Goal: Task Accomplishment & Management: Manage account settings

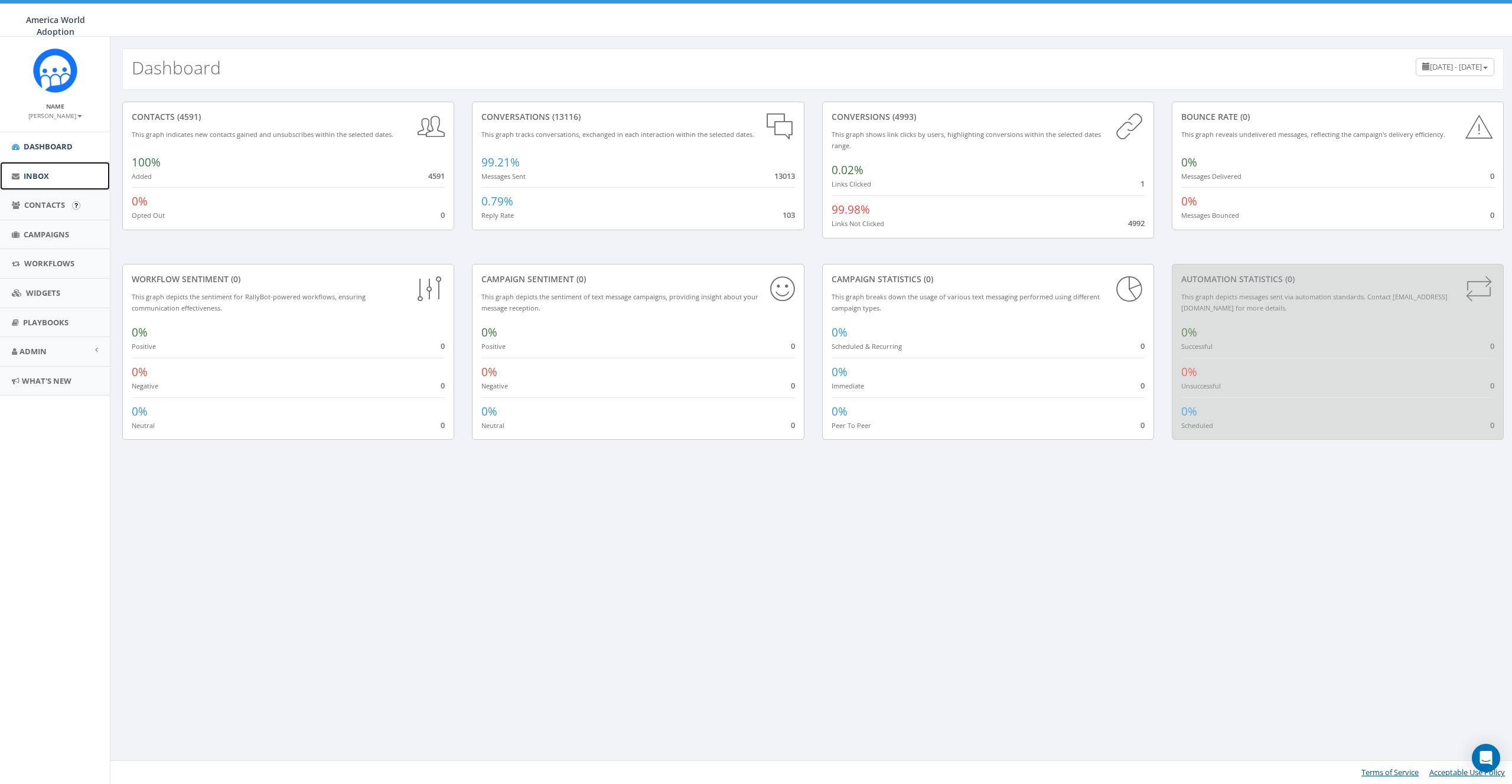
click at [35, 182] on link "Inbox" at bounding box center [55, 177] width 110 height 29
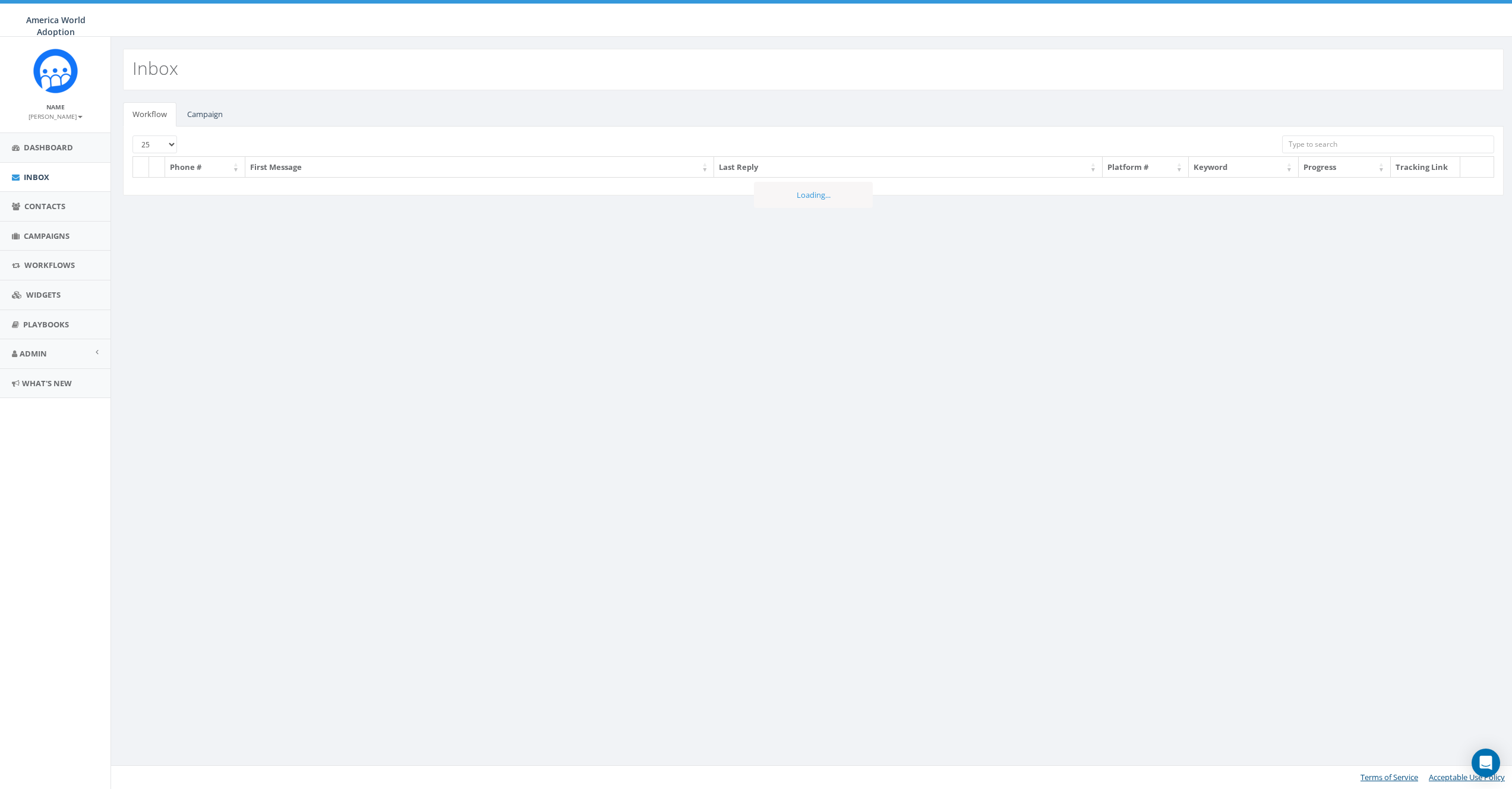
select select
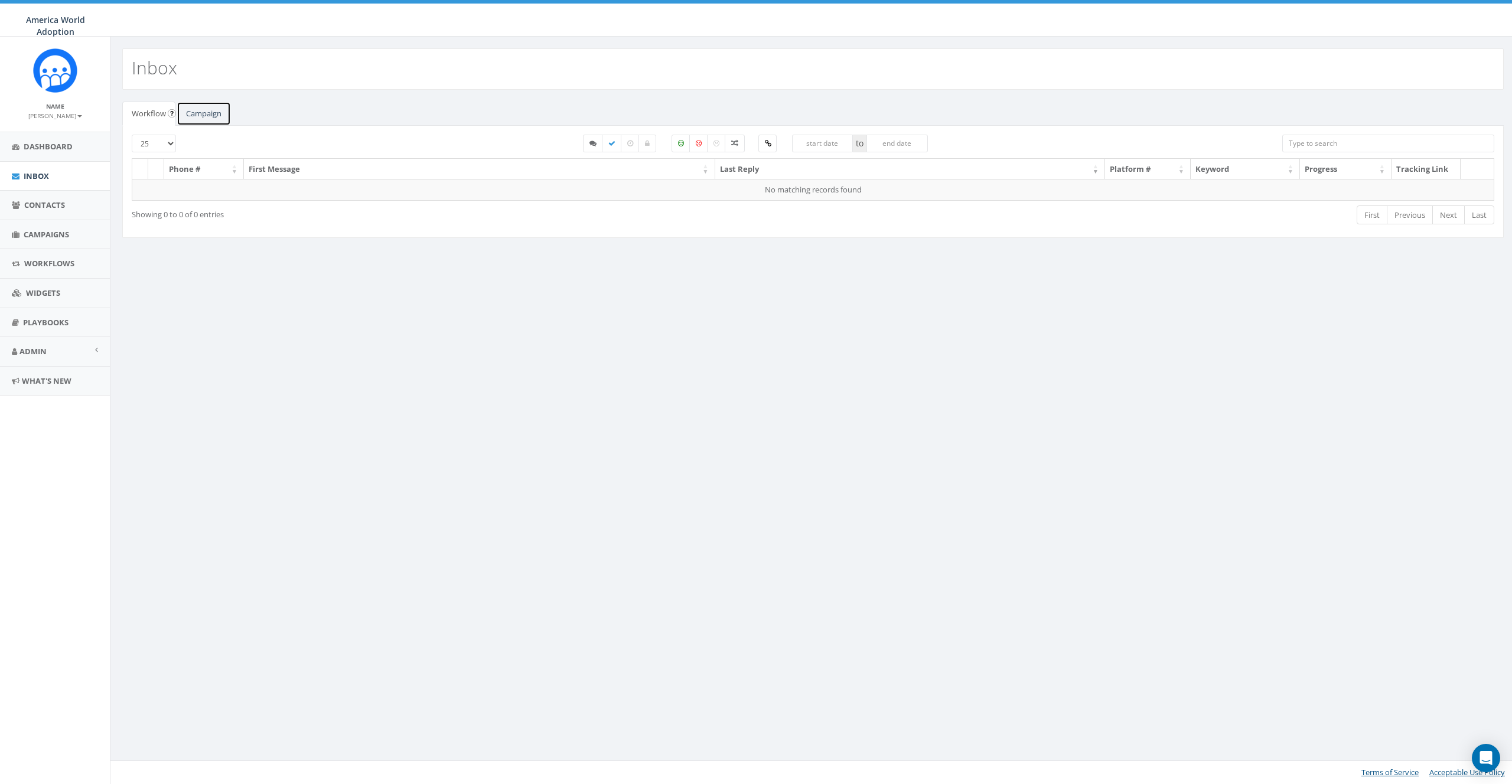
click at [193, 114] on link "Campaign" at bounding box center [204, 114] width 55 height 24
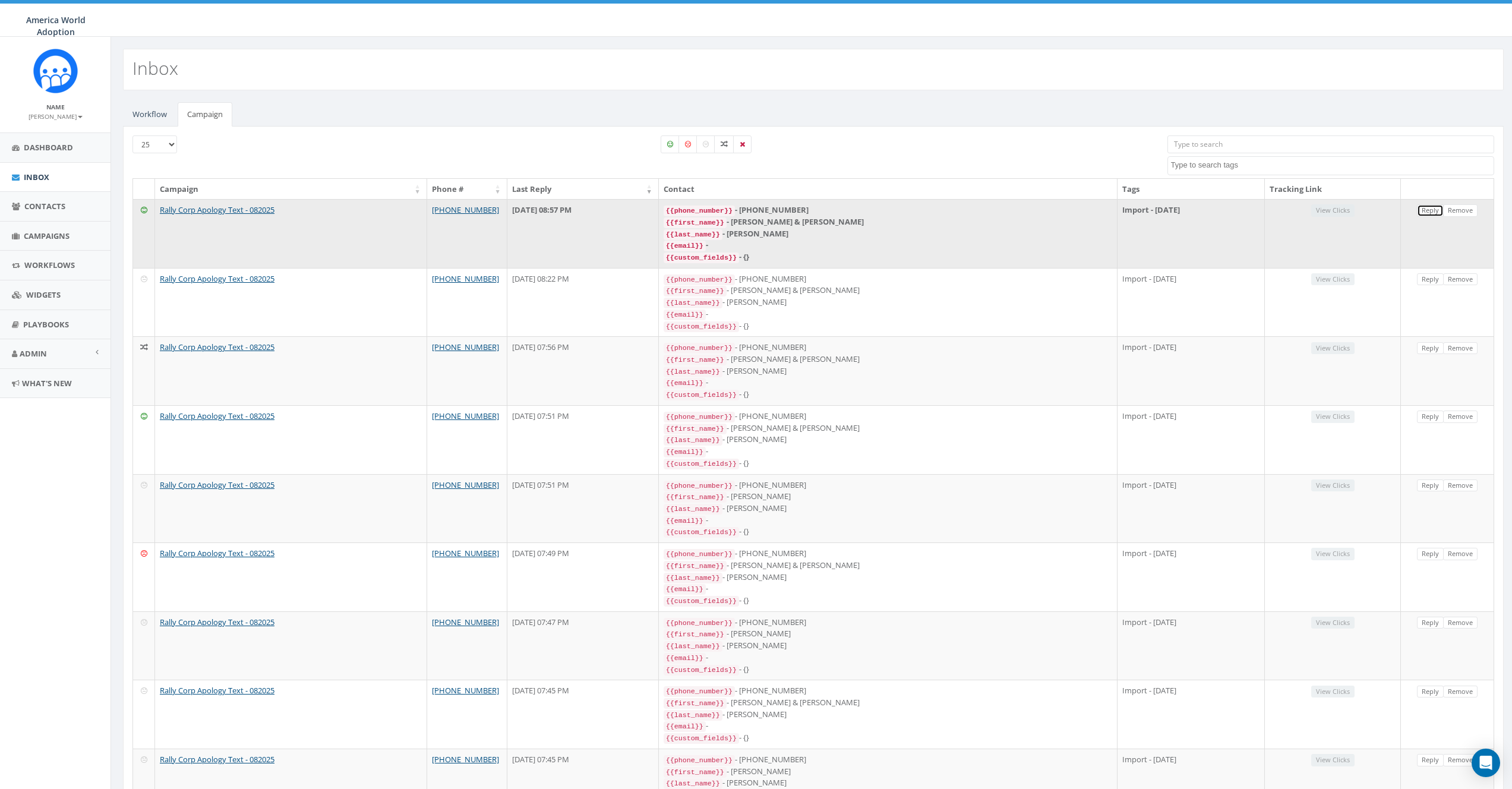
click at [1422, 209] on link "Reply" at bounding box center [1430, 210] width 27 height 12
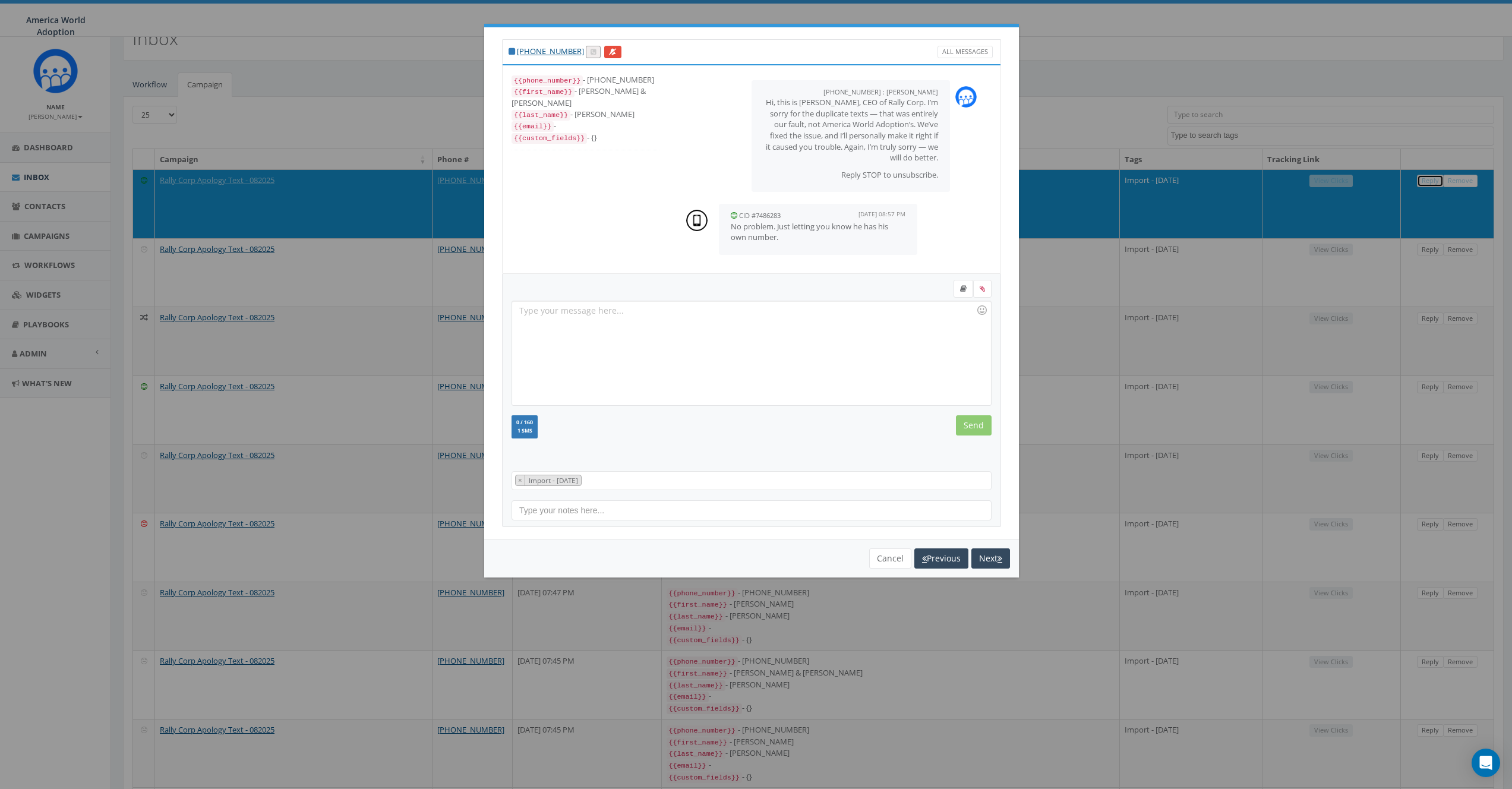
scroll to position [98, 0]
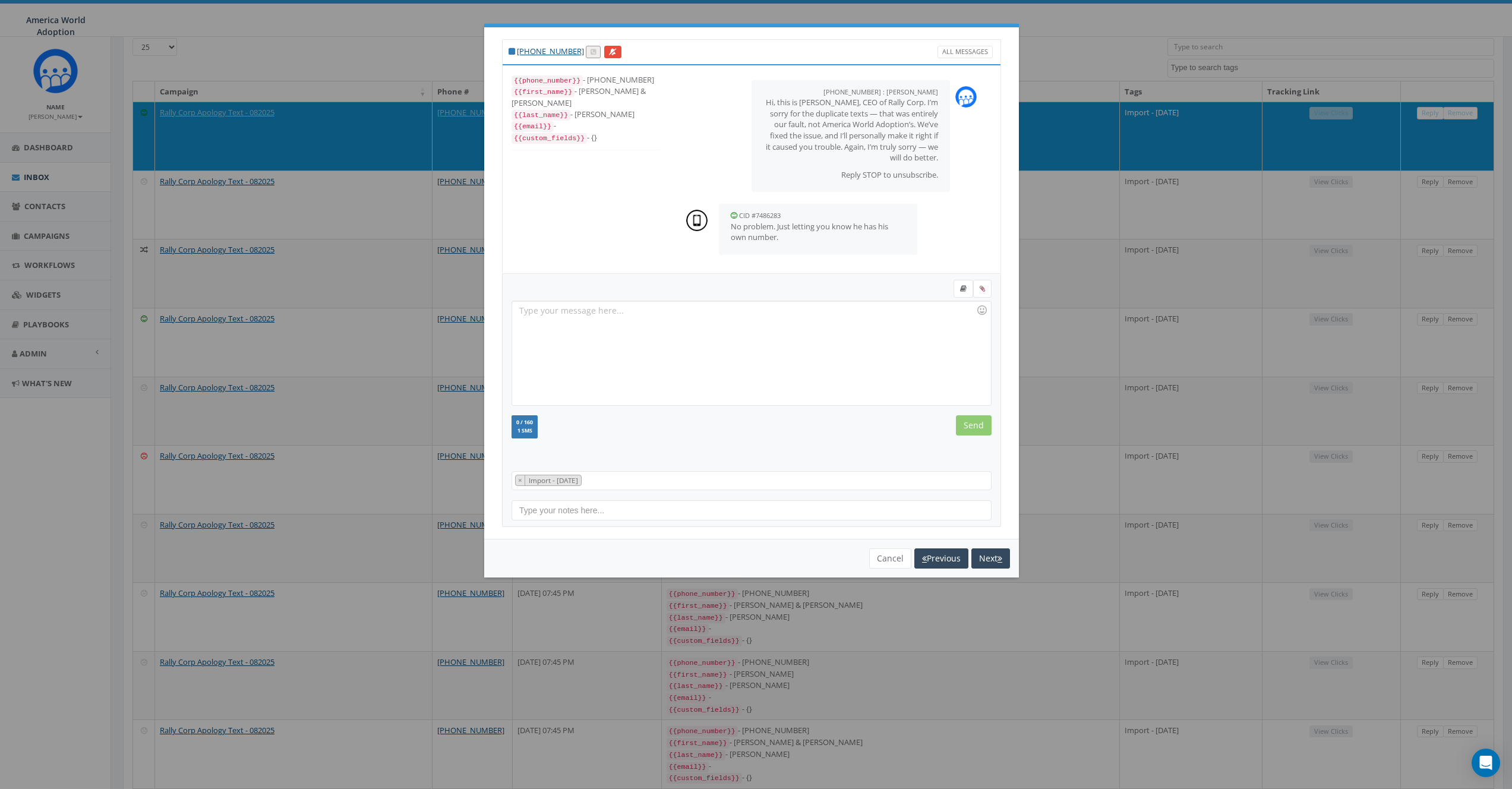
click at [742, 336] on div at bounding box center [751, 353] width 479 height 104
click at [971, 429] on input "Send" at bounding box center [974, 426] width 36 height 20
click at [605, 94] on div "{{first_name}} - Todd & Jaci" at bounding box center [585, 97] width 148 height 23
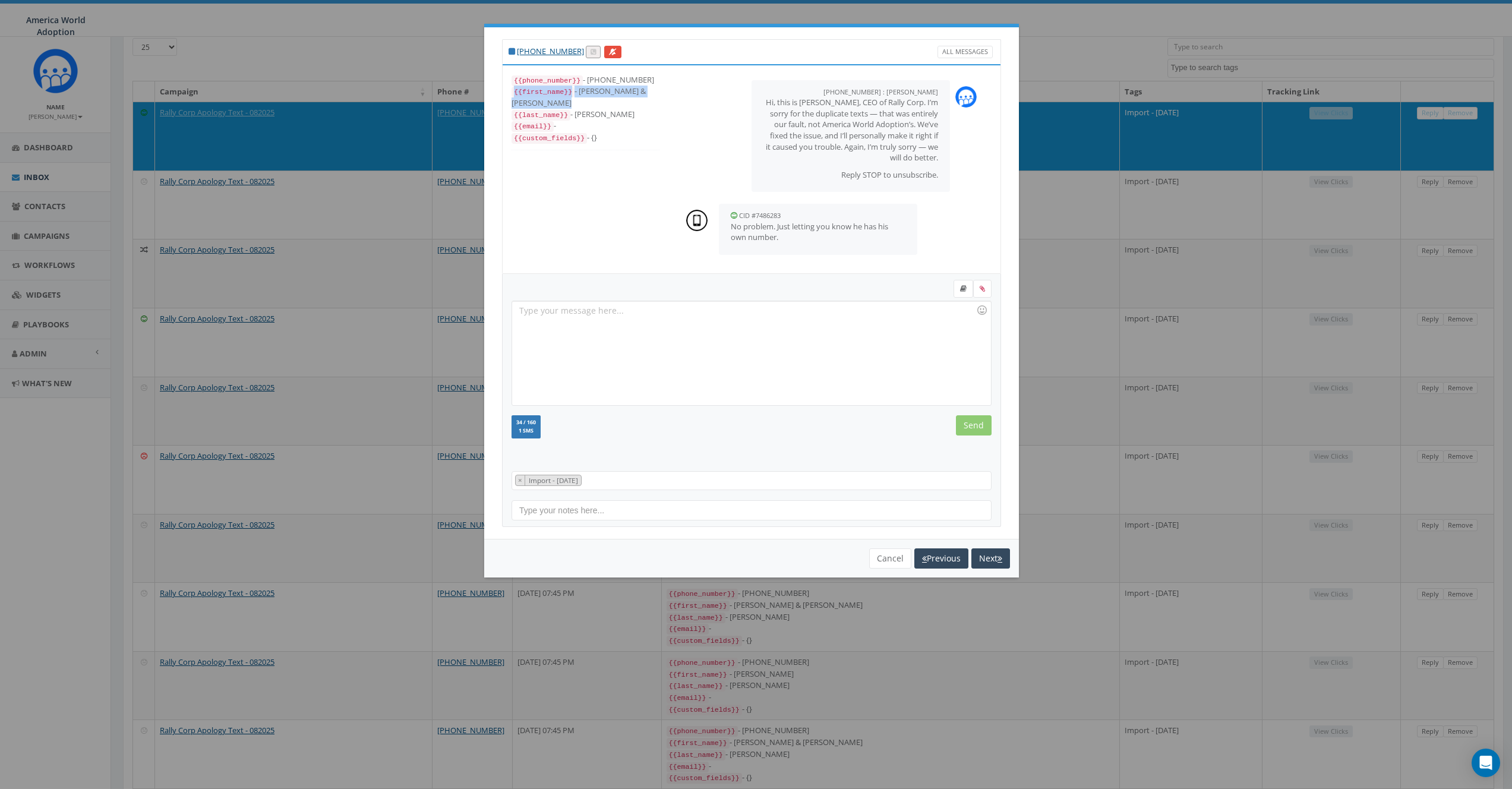
scroll to position [48, 0]
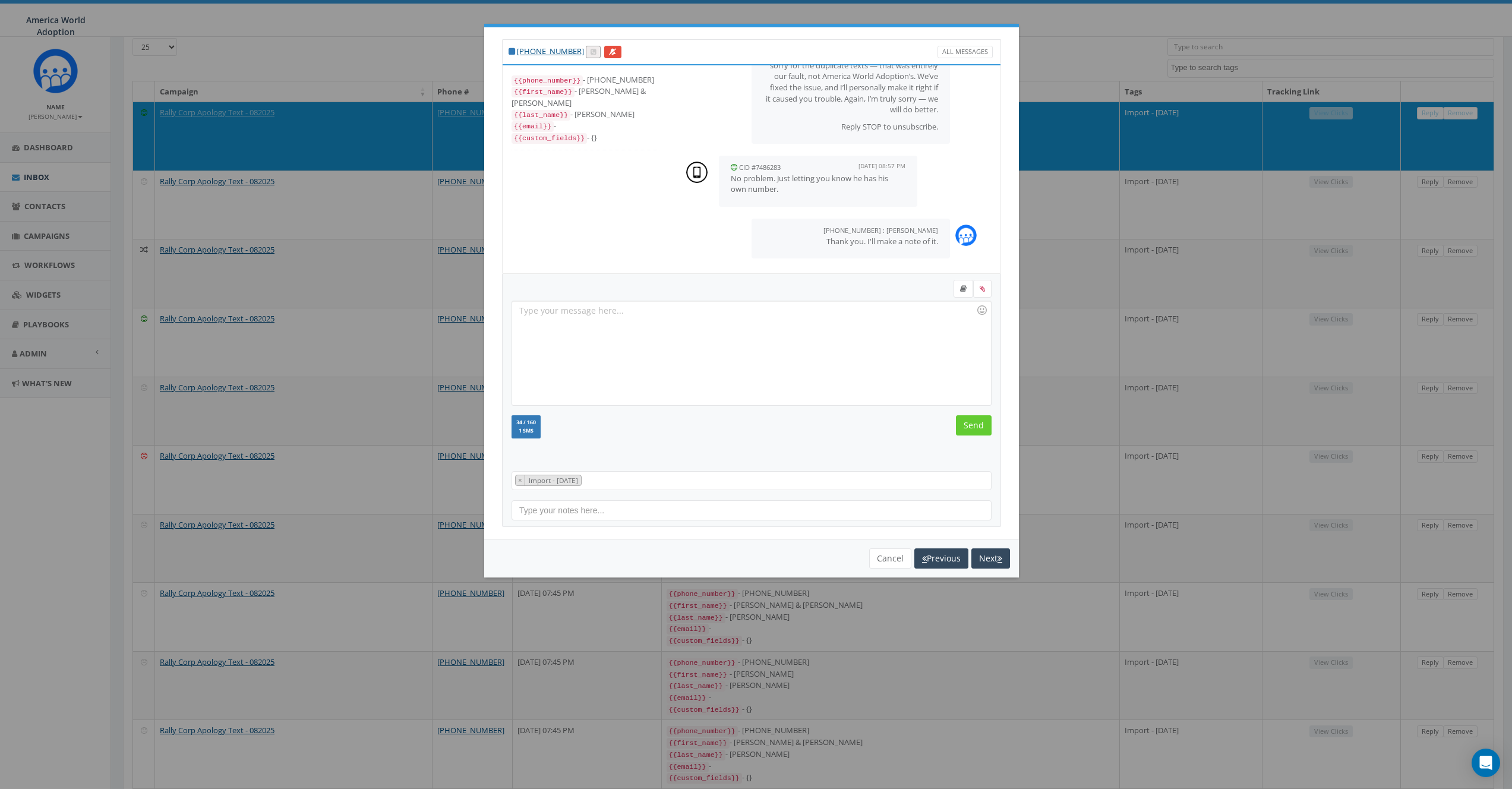
click at [747, 176] on p "No problem. Just letting you know he has his own number." at bounding box center [818, 183] width 174 height 22
copy p "No problem. Just letting you know he has his own number."
click at [634, 522] on div "Recent Smileys & People Animals & Nature Food & Drink Activity Travel & Places …" at bounding box center [752, 401] width 499 height 254
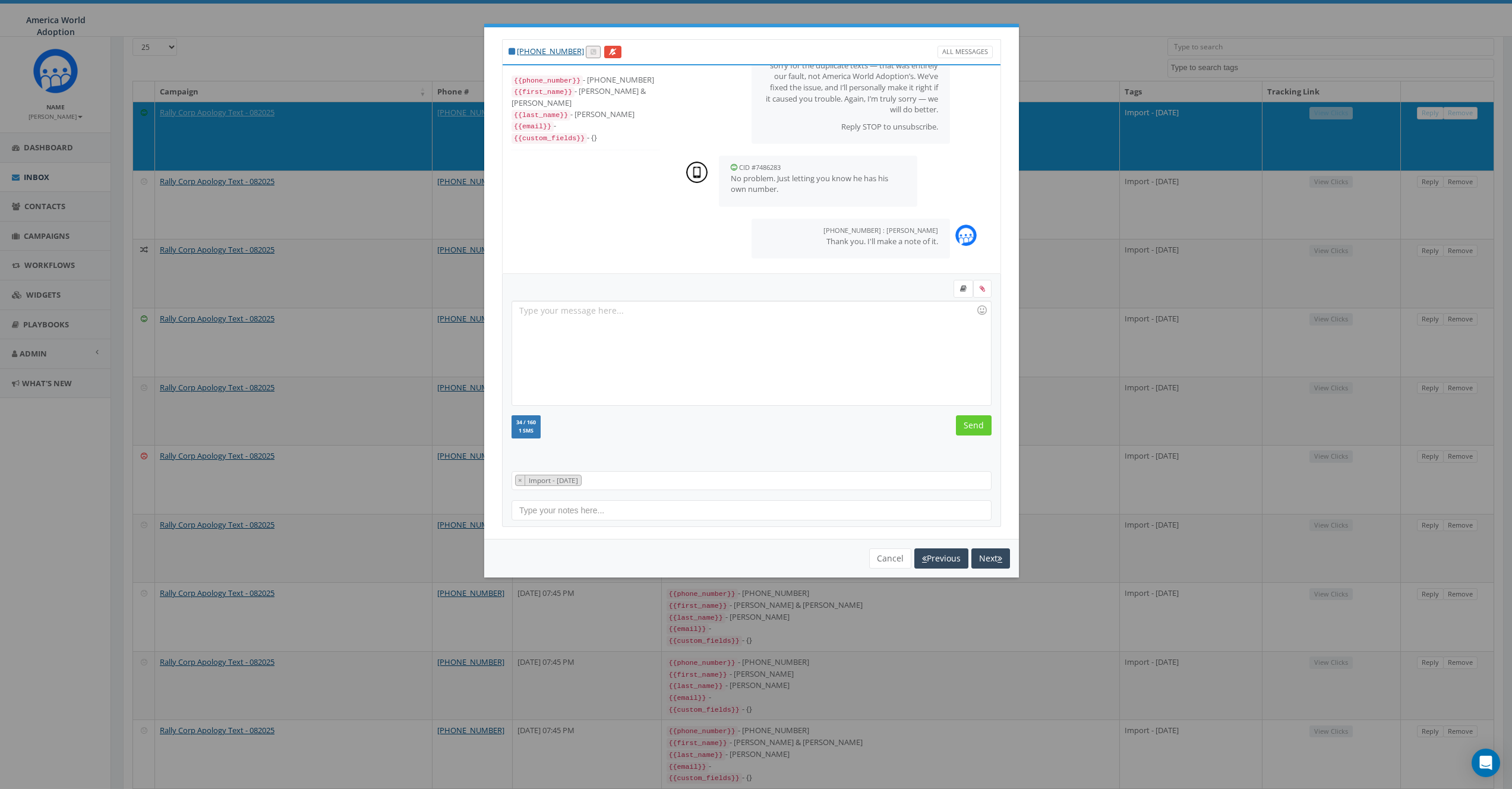
click at [635, 516] on input "text" at bounding box center [752, 510] width 480 height 20
type input "Need to update contact. This is Jaci's phone"
click at [817, 548] on div "Cancel Previous Next" at bounding box center [752, 558] width 517 height 20
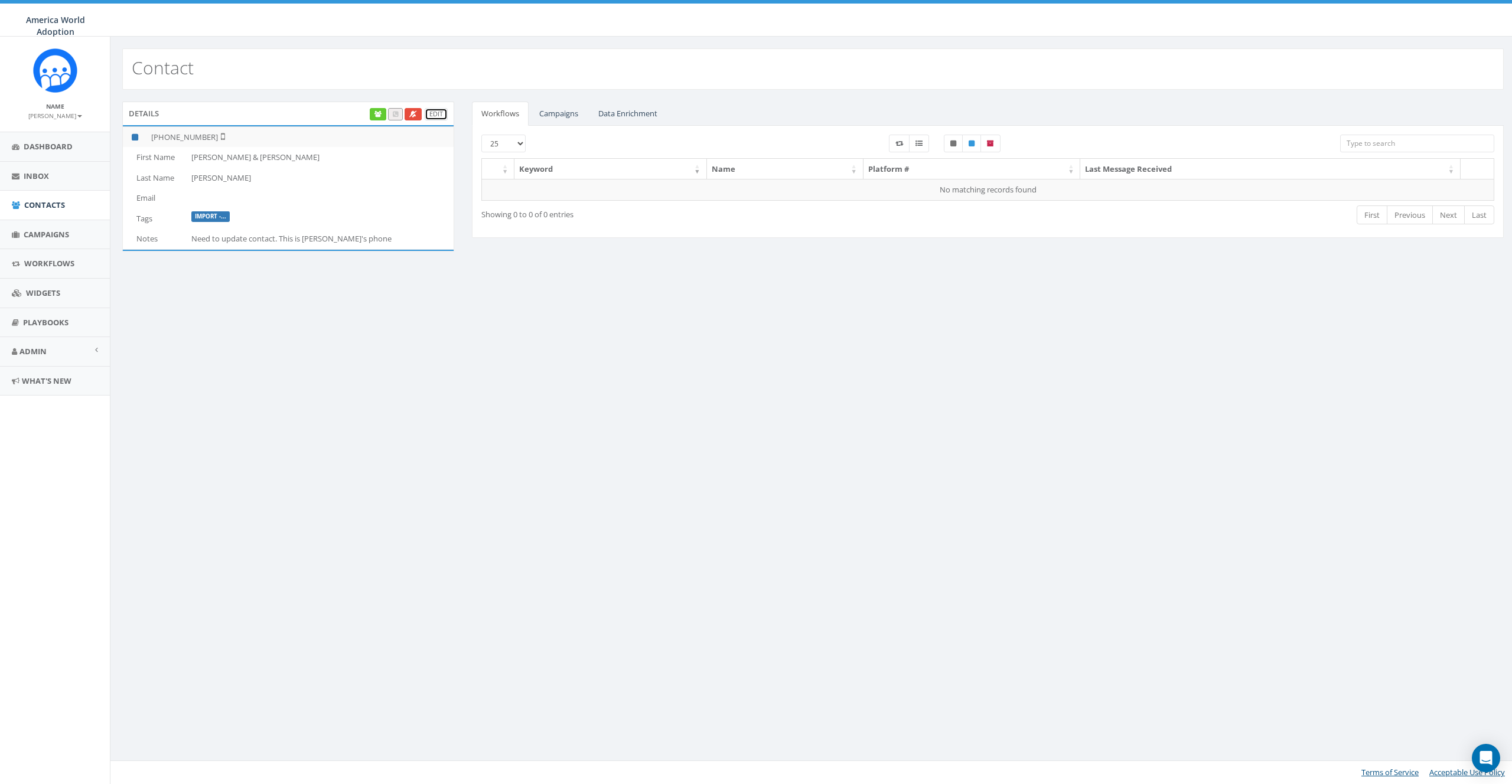
click at [440, 112] on link "Edit" at bounding box center [436, 114] width 23 height 12
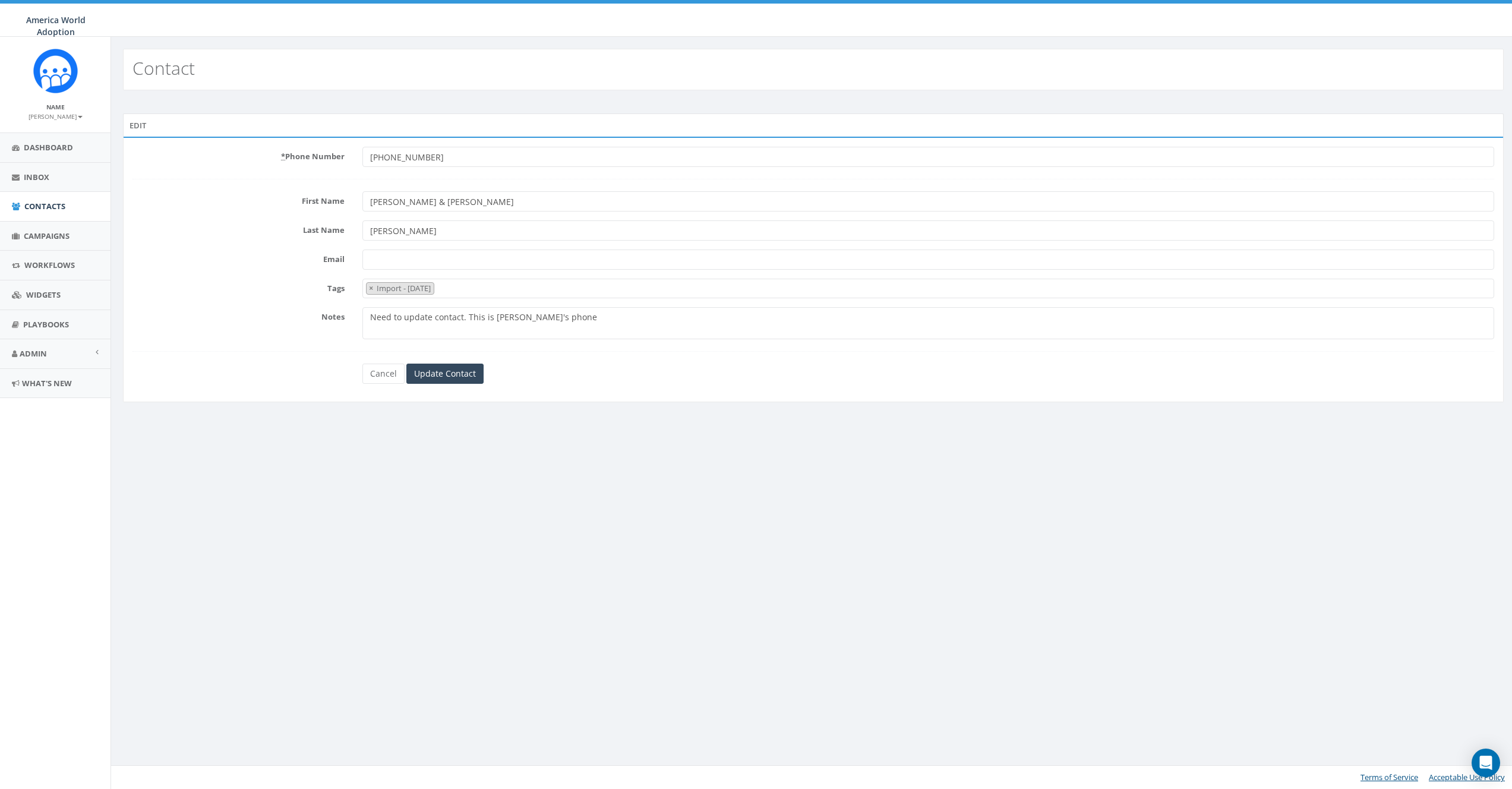
select select "Import - 08/11/2025"
click at [404, 199] on input "[PERSON_NAME] & [PERSON_NAME]" at bounding box center [934, 201] width 1140 height 20
click at [402, 201] on input "Todd & Jaci" at bounding box center [934, 201] width 1140 height 20
type input "[PERSON_NAME]"
click at [593, 321] on textarea "Need to update contact. This is Jaci's phone" at bounding box center [934, 324] width 1140 height 32
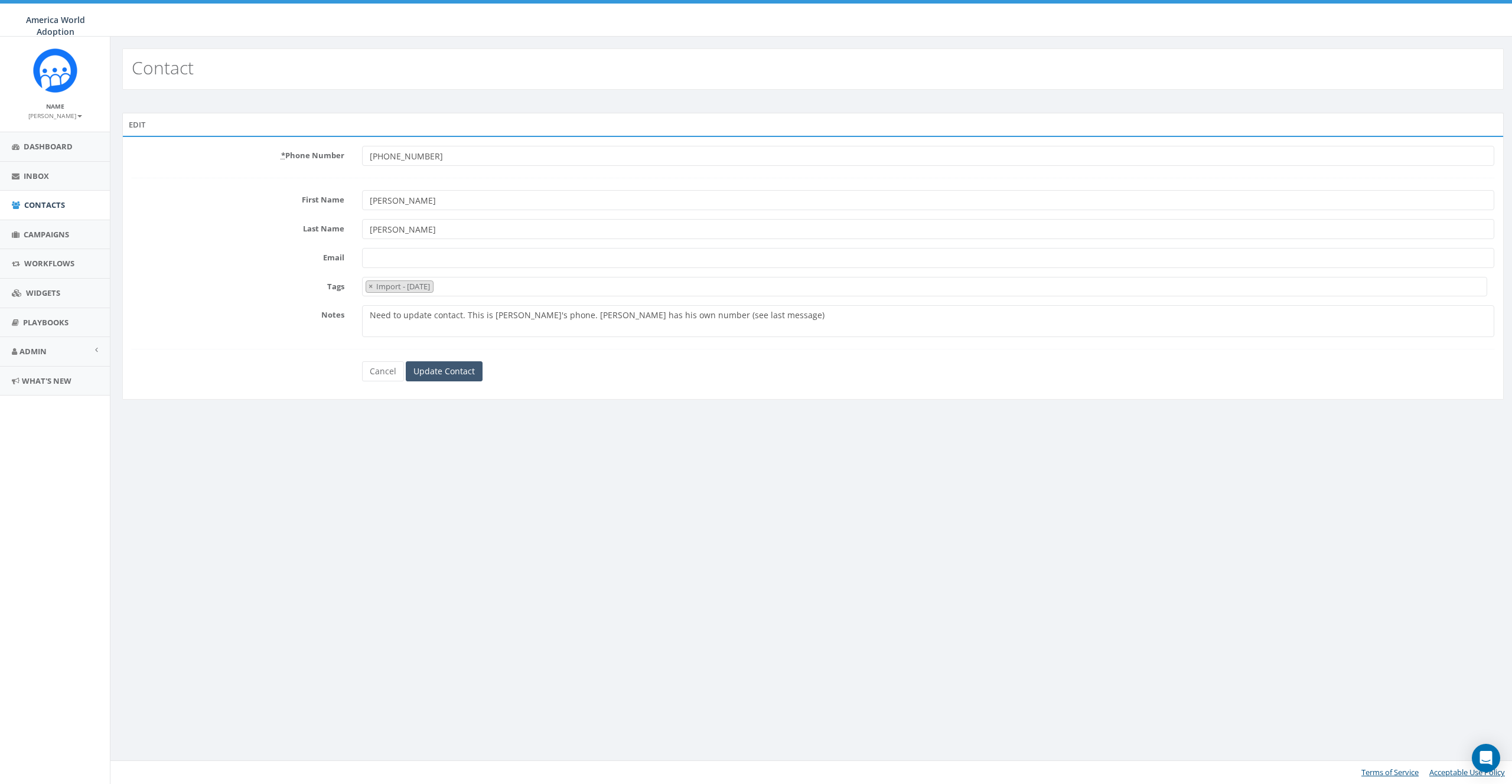
type textarea "Need to update contact. This is [PERSON_NAME]'s phone. [PERSON_NAME] has his ow…"
click at [465, 372] on input "Update Contact" at bounding box center [445, 371] width 77 height 20
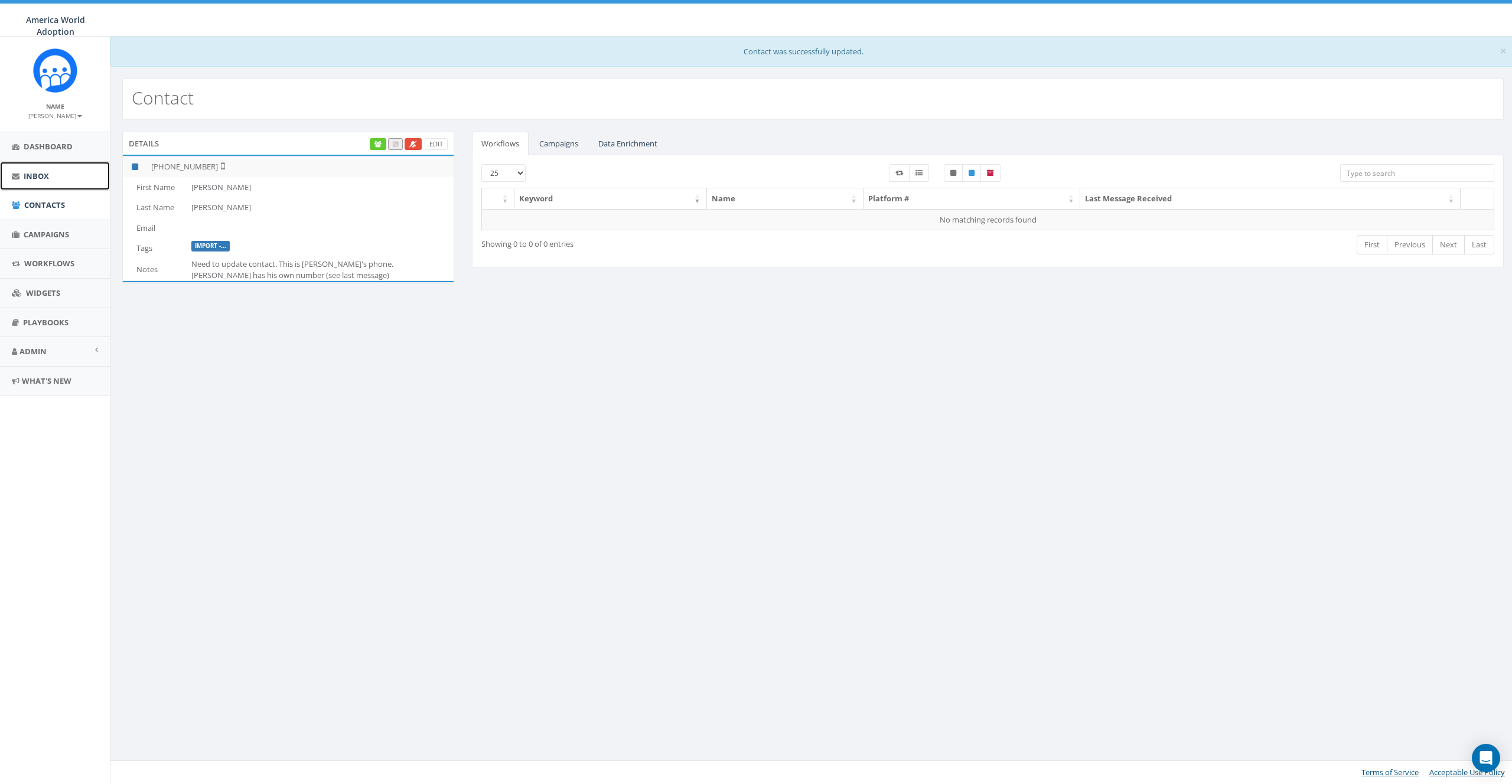
click at [36, 178] on span "Inbox" at bounding box center [36, 176] width 26 height 10
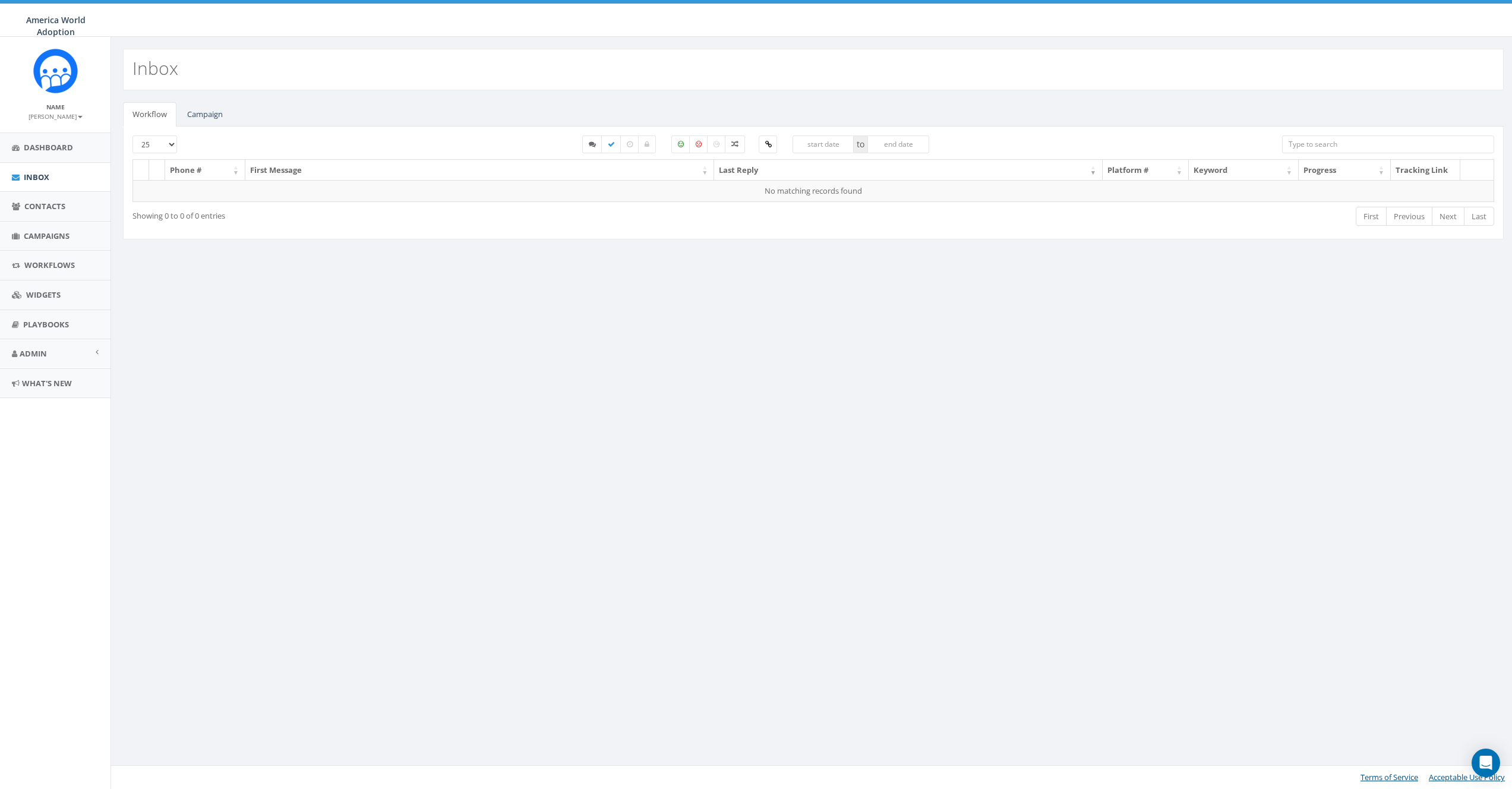
select select
click at [206, 111] on link "Campaign" at bounding box center [205, 115] width 55 height 24
click at [188, 123] on link "Campaign" at bounding box center [205, 115] width 55 height 24
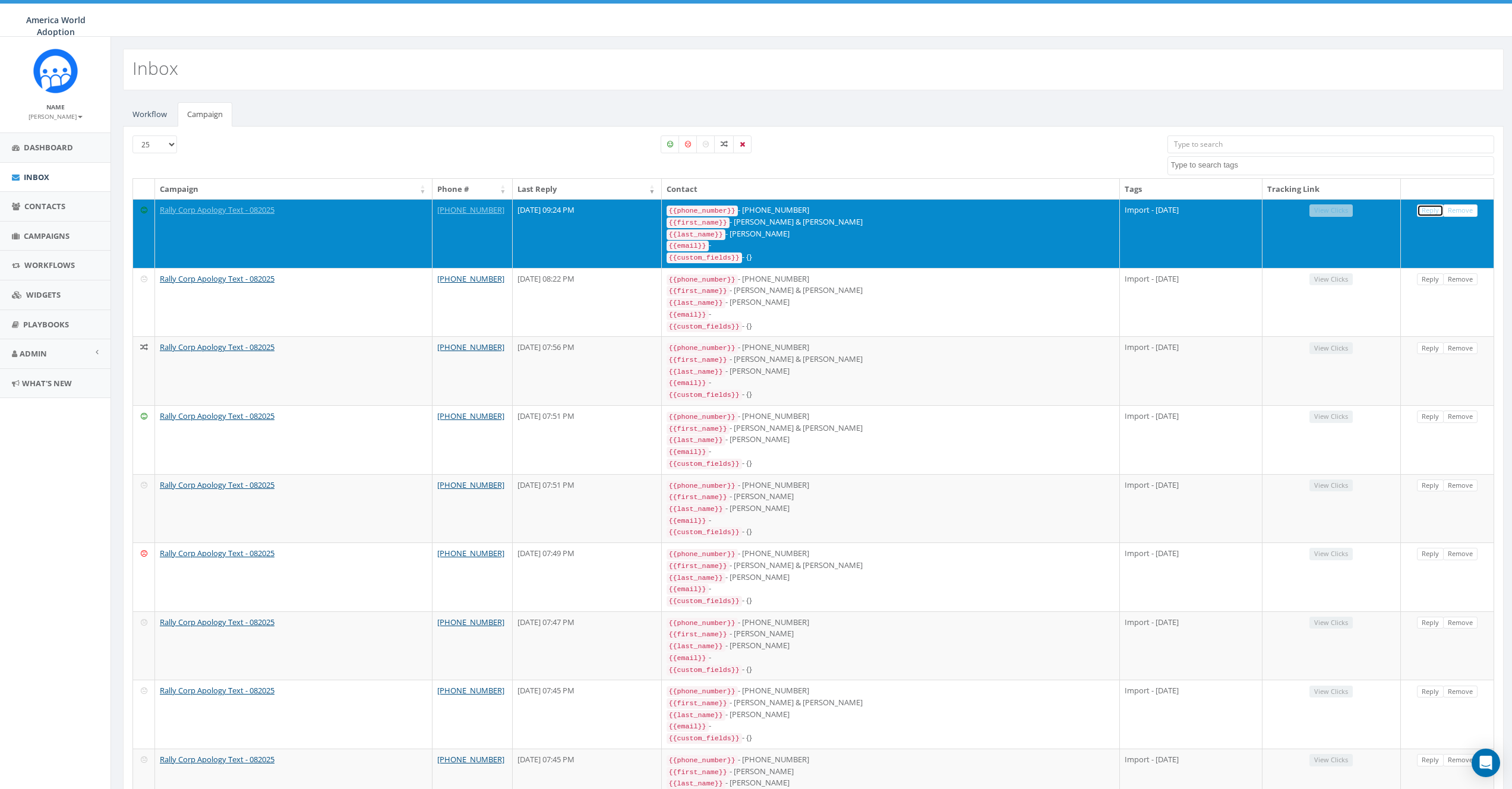
click at [1426, 209] on link "Reply" at bounding box center [1430, 210] width 27 height 12
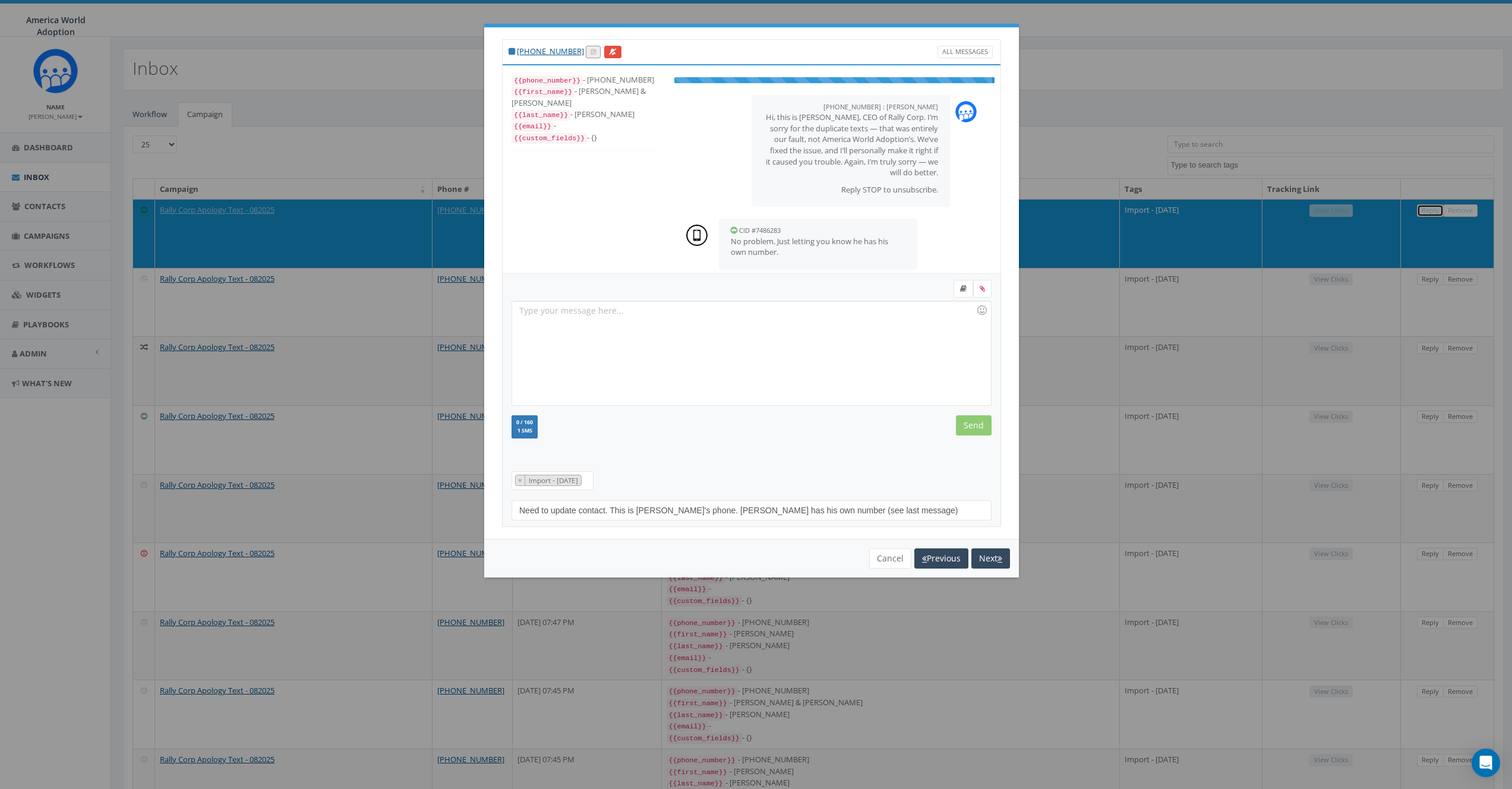
scroll to position [48, 0]
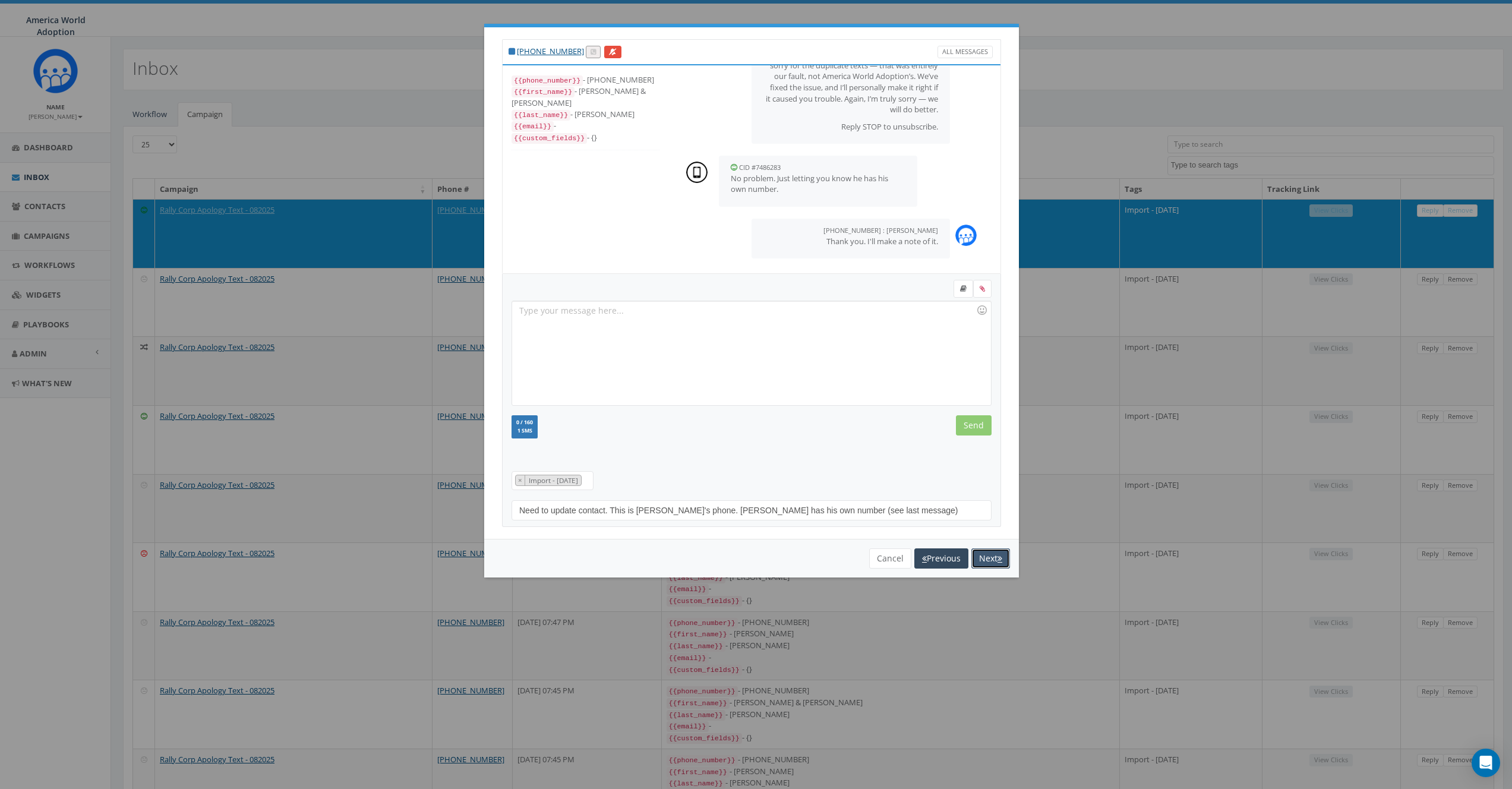
click at [991, 555] on button "Next" at bounding box center [991, 558] width 39 height 20
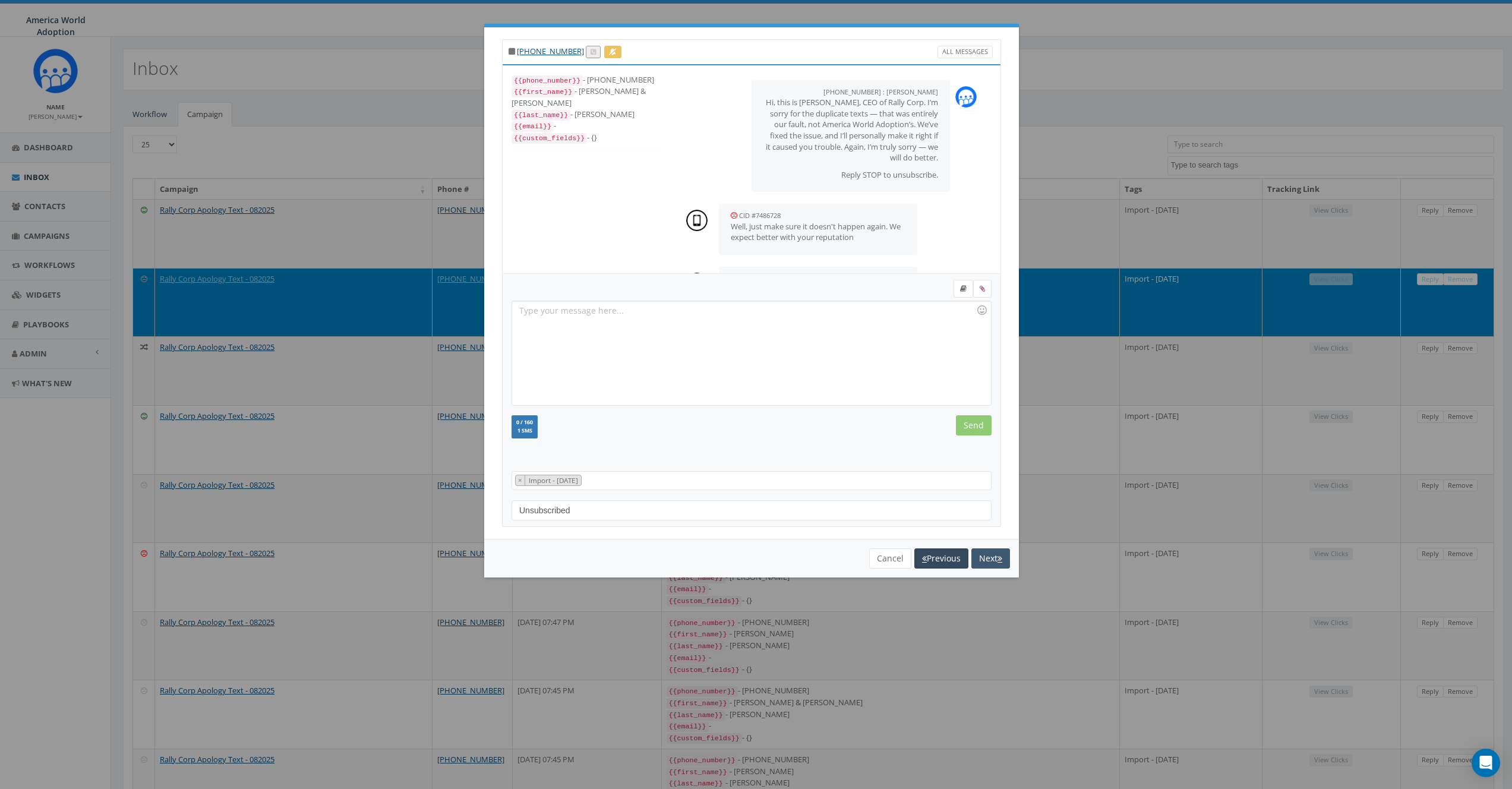
scroll to position [237, 0]
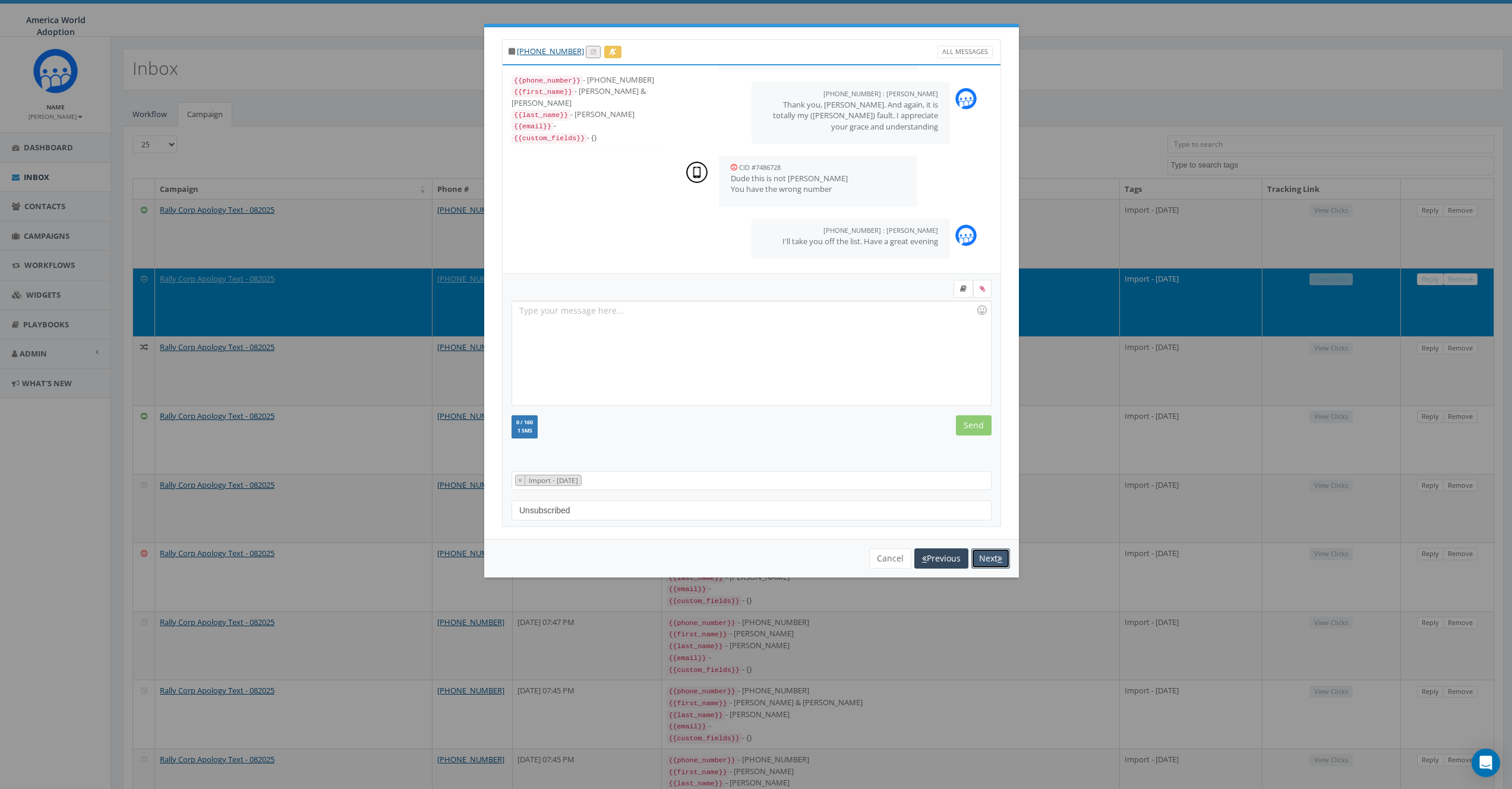
click at [991, 558] on button "Next" at bounding box center [991, 558] width 39 height 20
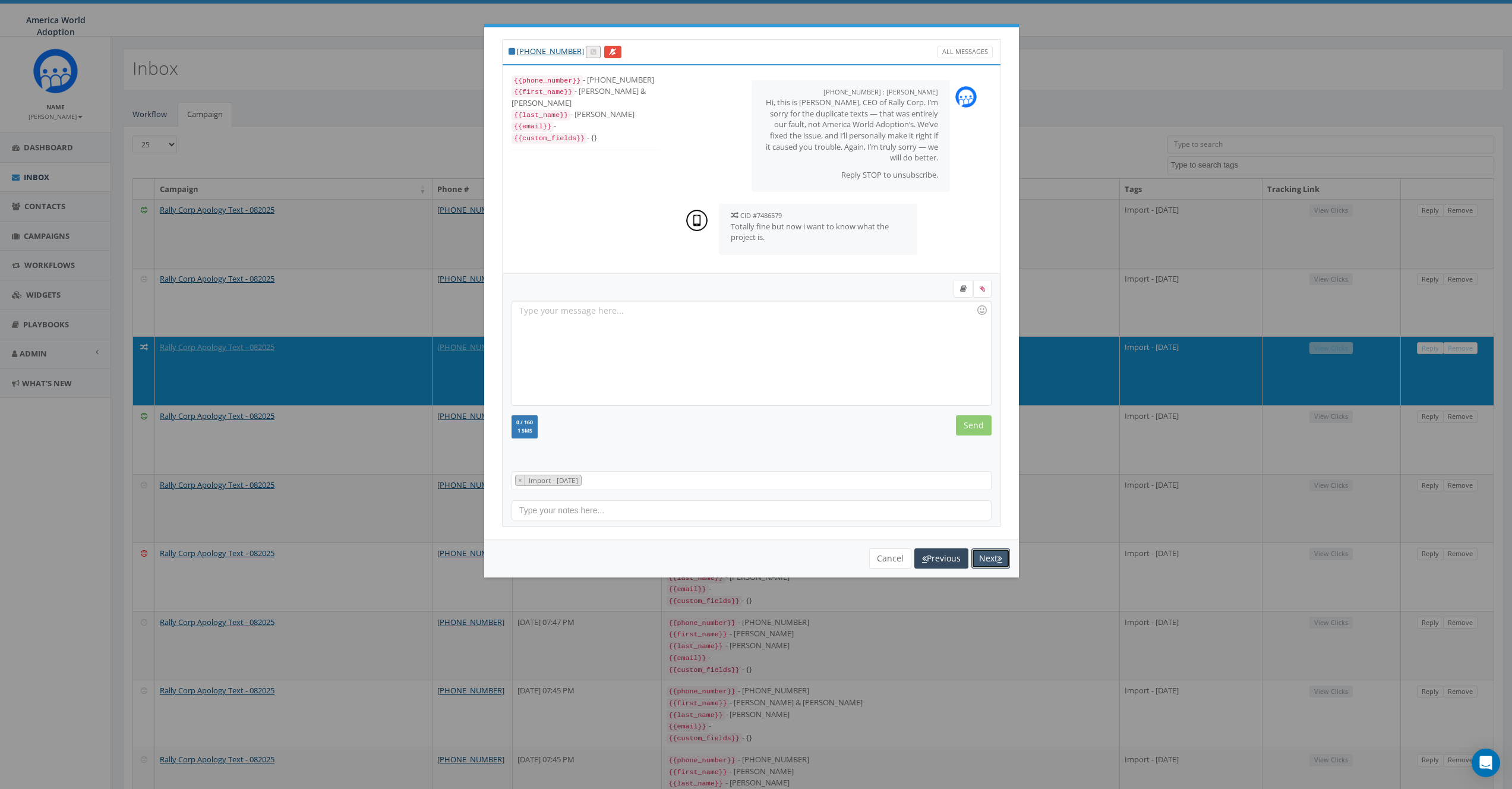
click at [991, 558] on button "Next" at bounding box center [991, 558] width 39 height 20
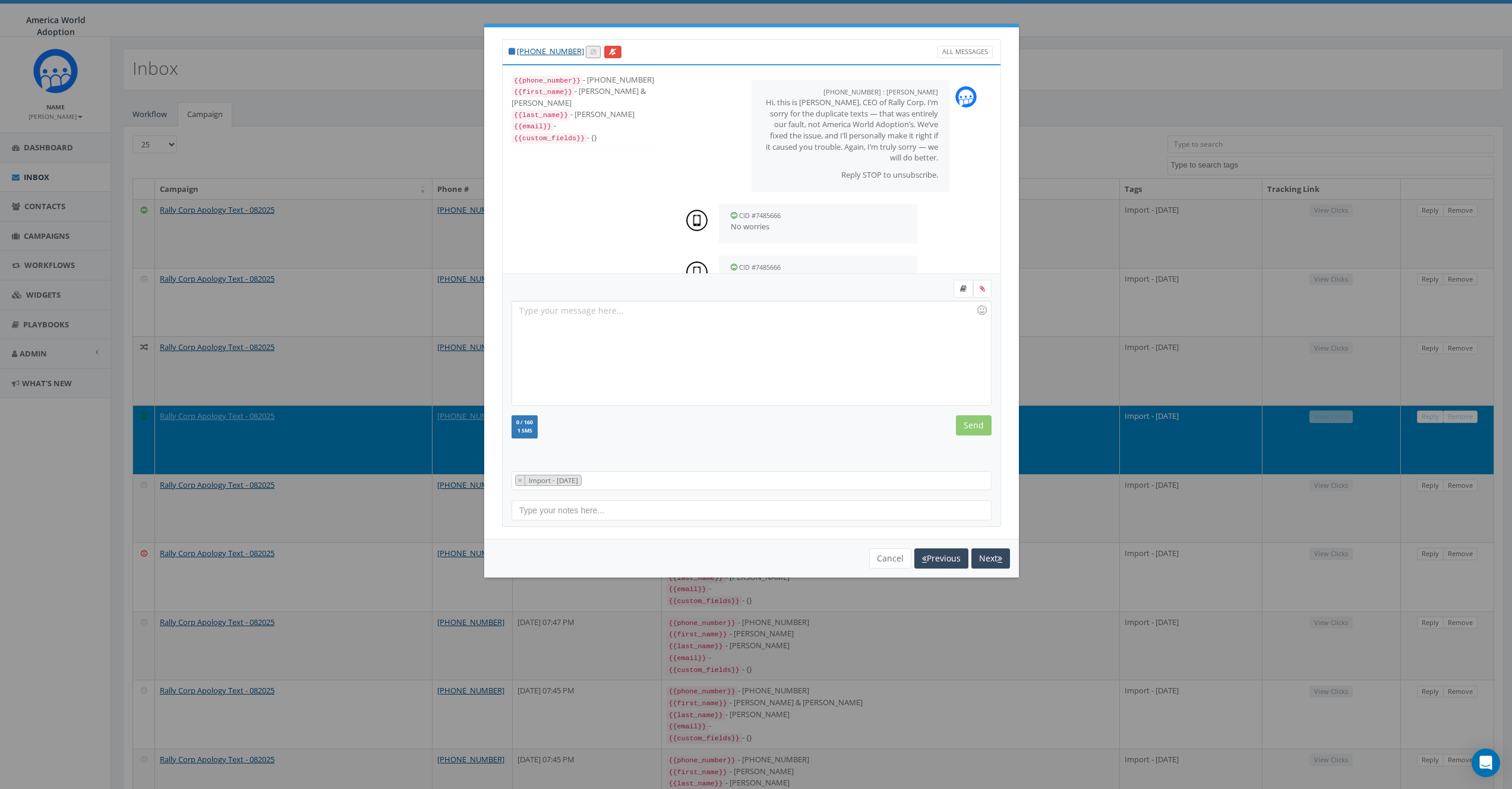
scroll to position [215, 0]
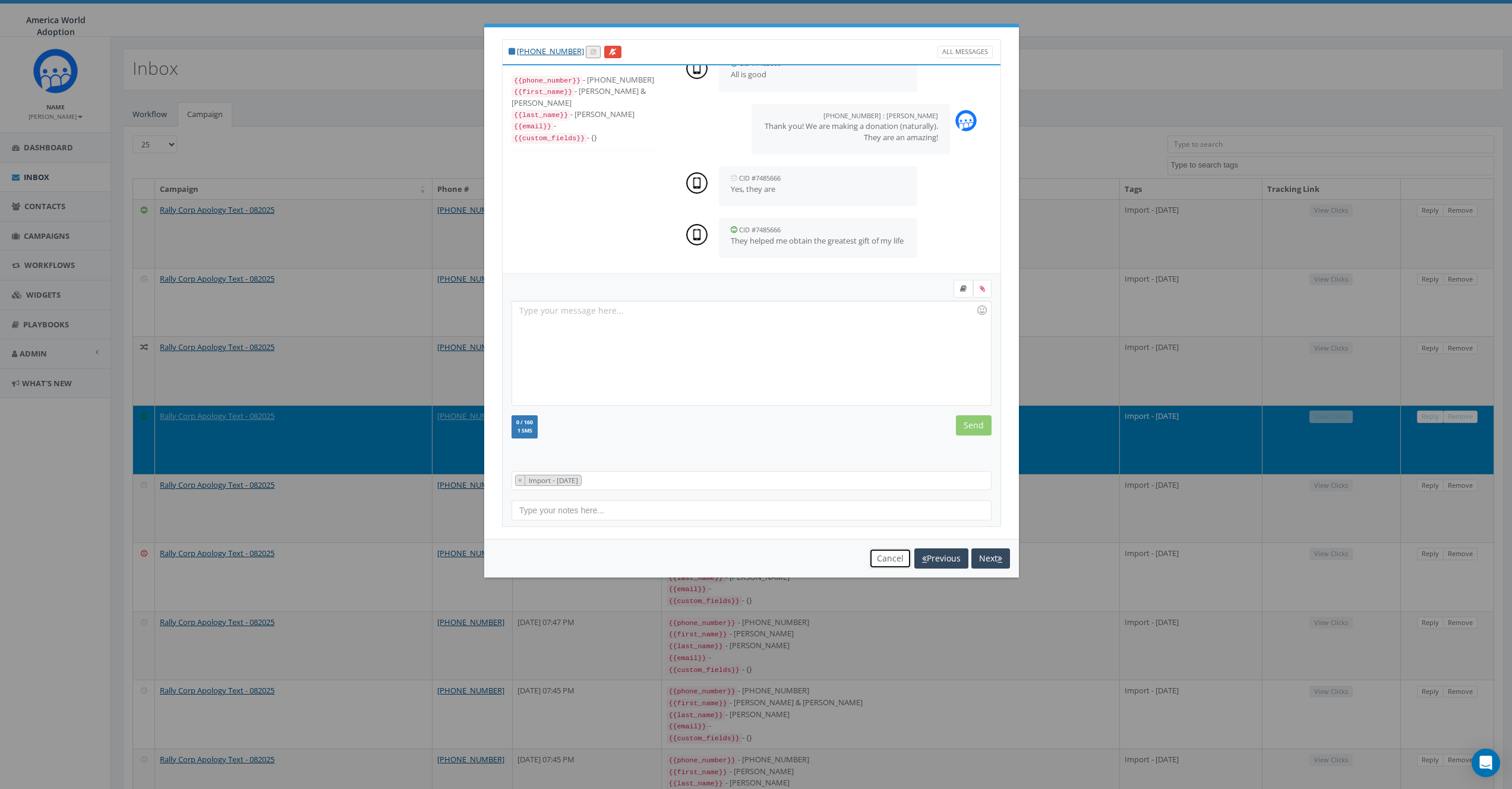
click at [881, 559] on button "Cancel" at bounding box center [890, 558] width 42 height 20
